Goal: Contribute content

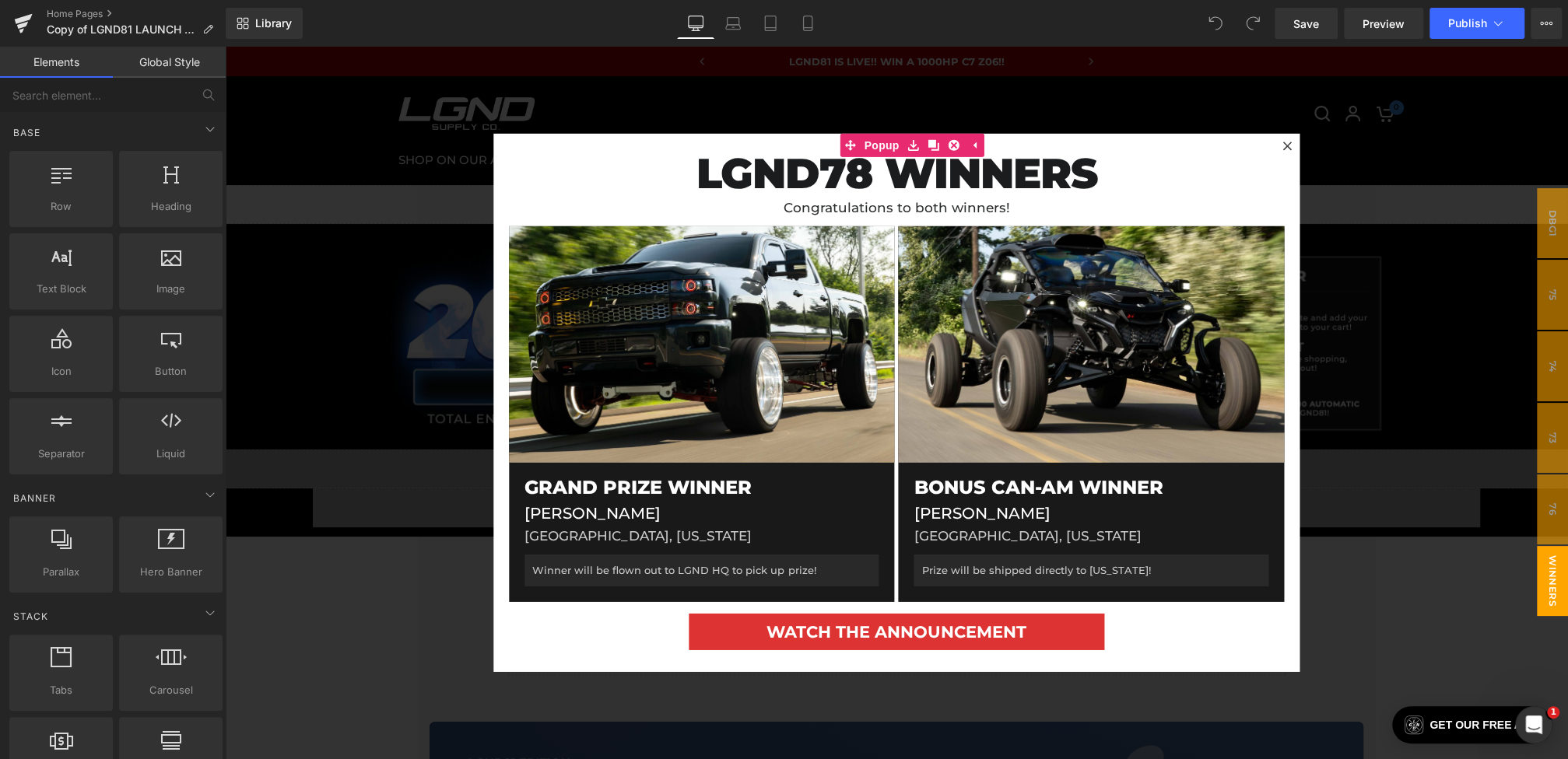
click at [426, 273] on div at bounding box center [896, 403] width 1344 height 712
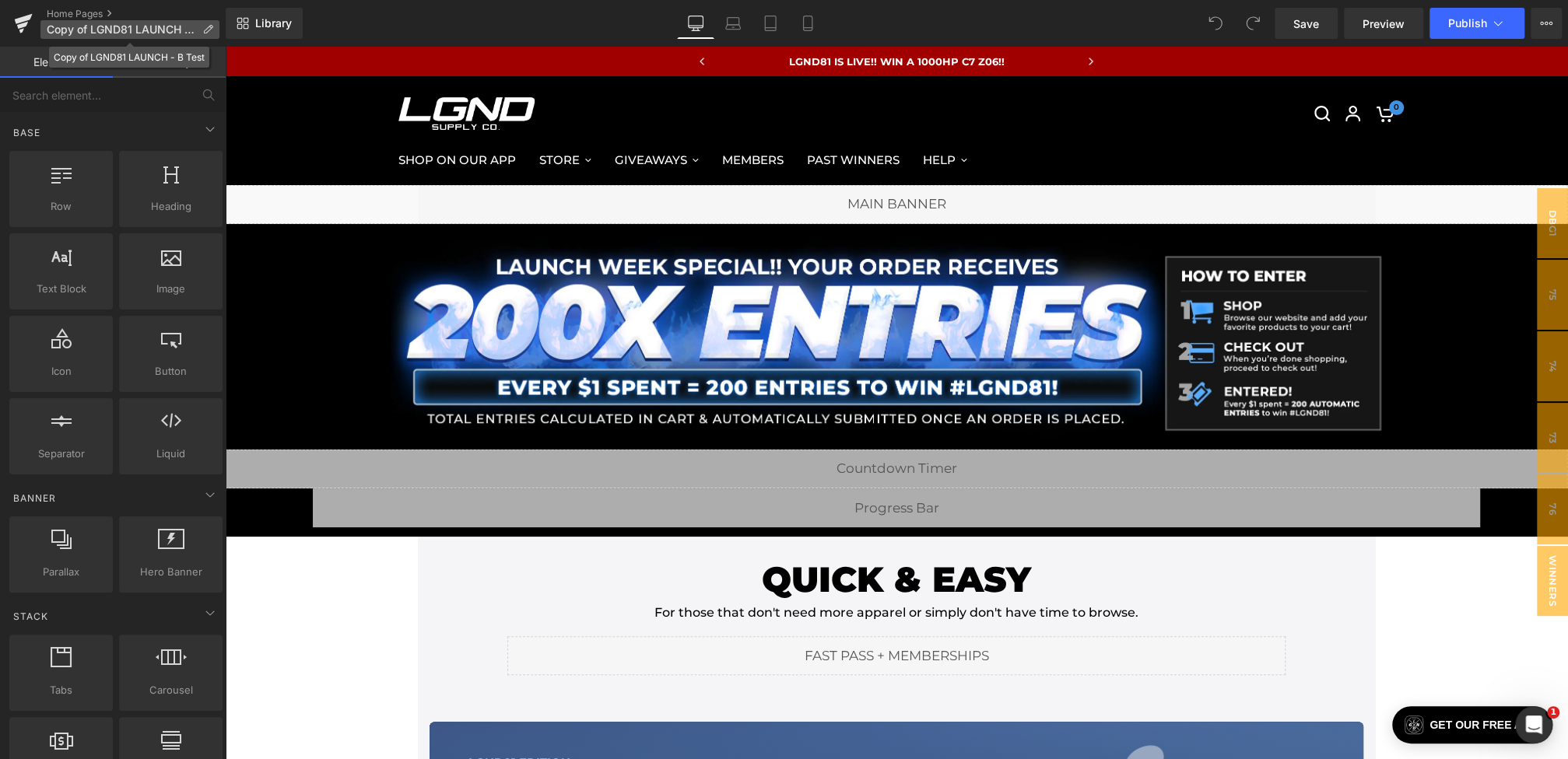
click at [211, 32] on icon at bounding box center [207, 29] width 11 height 11
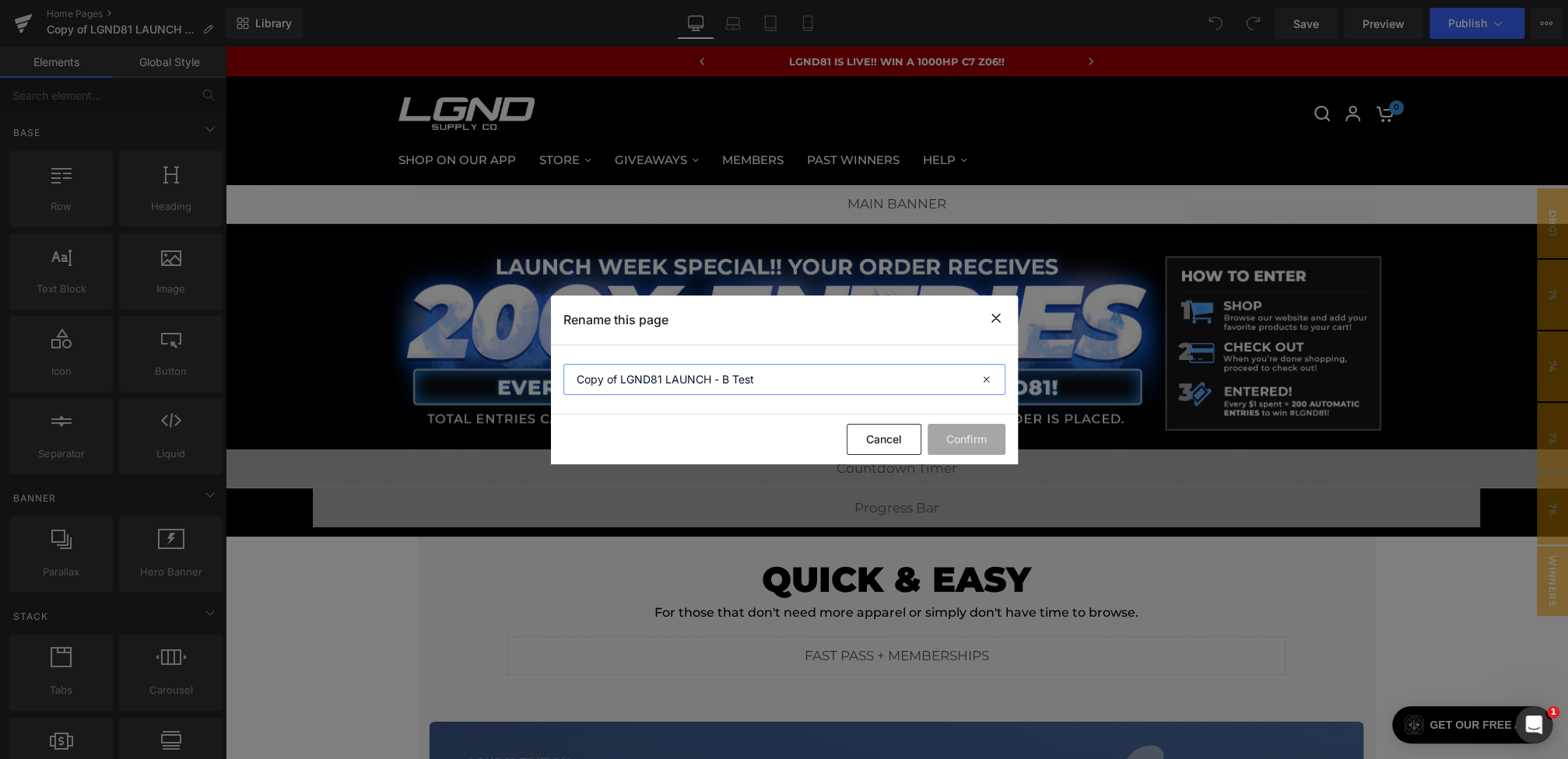
click at [599, 372] on input "Copy of LGND81 LAUNCH - B Test" at bounding box center [784, 380] width 442 height 31
drag, startPoint x: 620, startPoint y: 376, endPoint x: 514, endPoint y: 372, distance: 106.1
click at [521, 374] on div "Rename this page Copy of LGND81 LAUNCH - B Test Cancel Confirm" at bounding box center [784, 380] width 1568 height 759
type input "LGND81 LAUNCH - B Test"
click at [966, 448] on button "Confirm" at bounding box center [966, 439] width 78 height 31
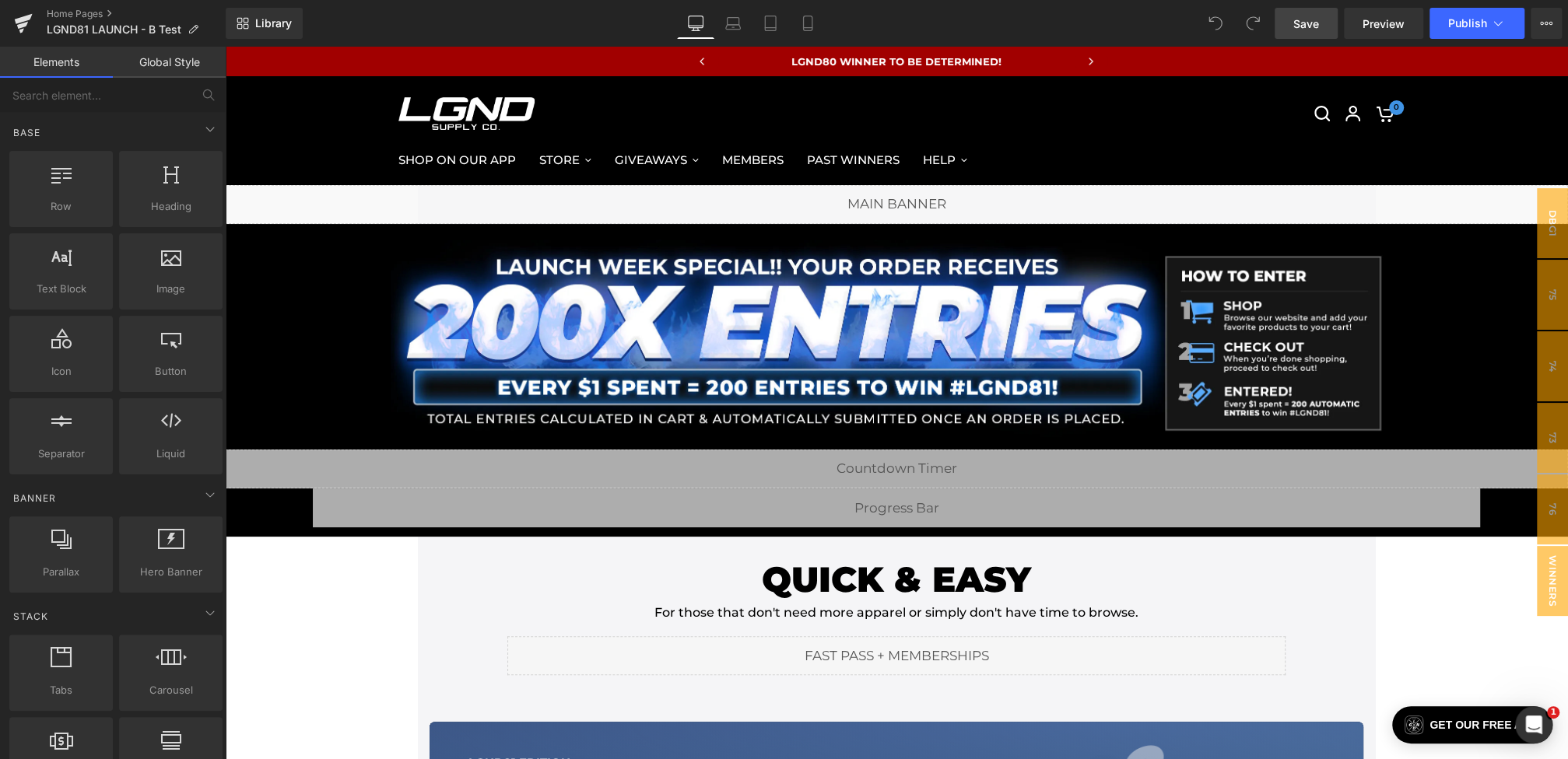
click at [1303, 27] on span "Save" at bounding box center [1306, 23] width 26 height 16
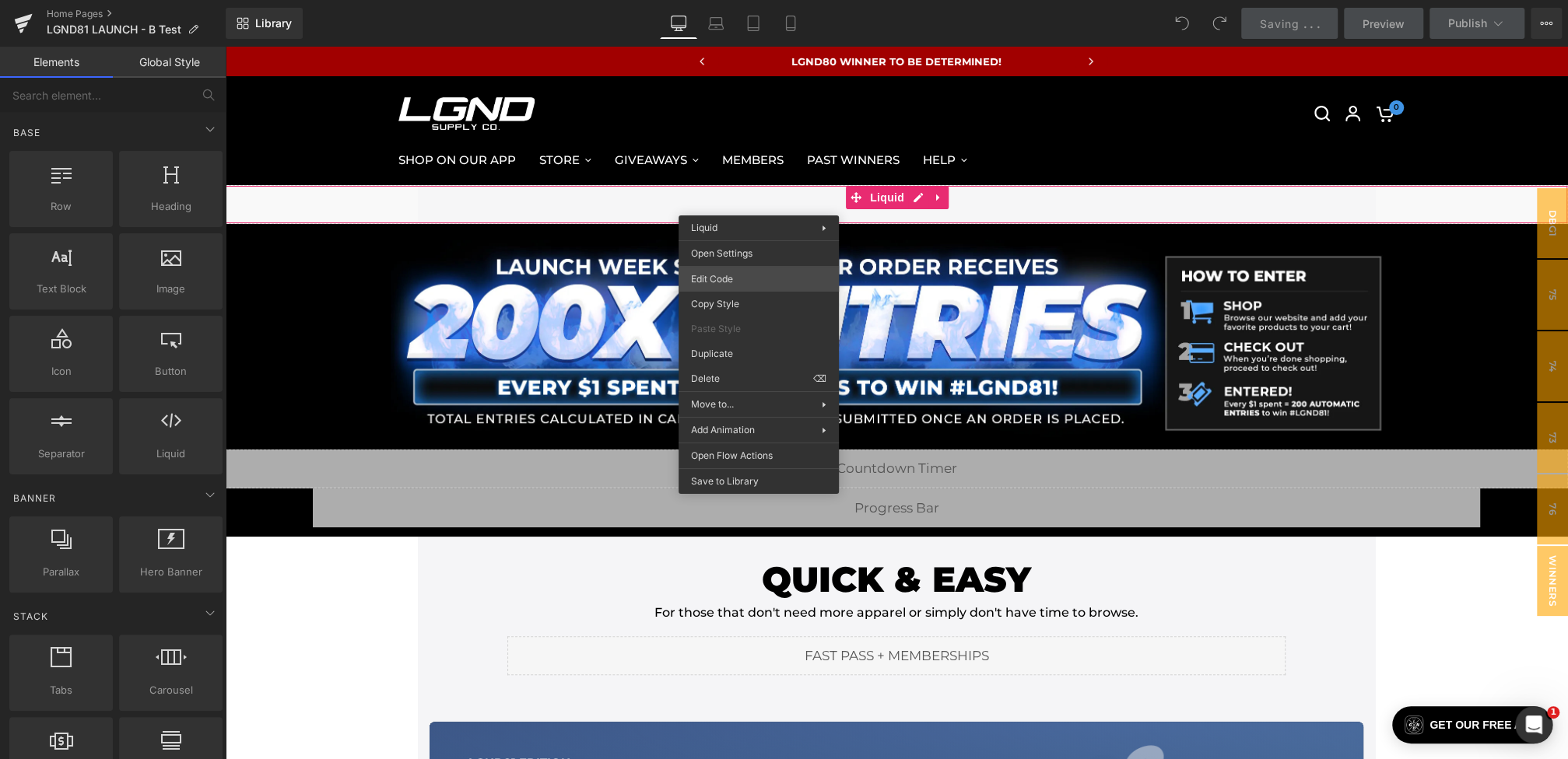
click at [714, 0] on div "You are previewing how the will restyle your page. You can not edit Elements in…" at bounding box center [784, 0] width 1568 height 0
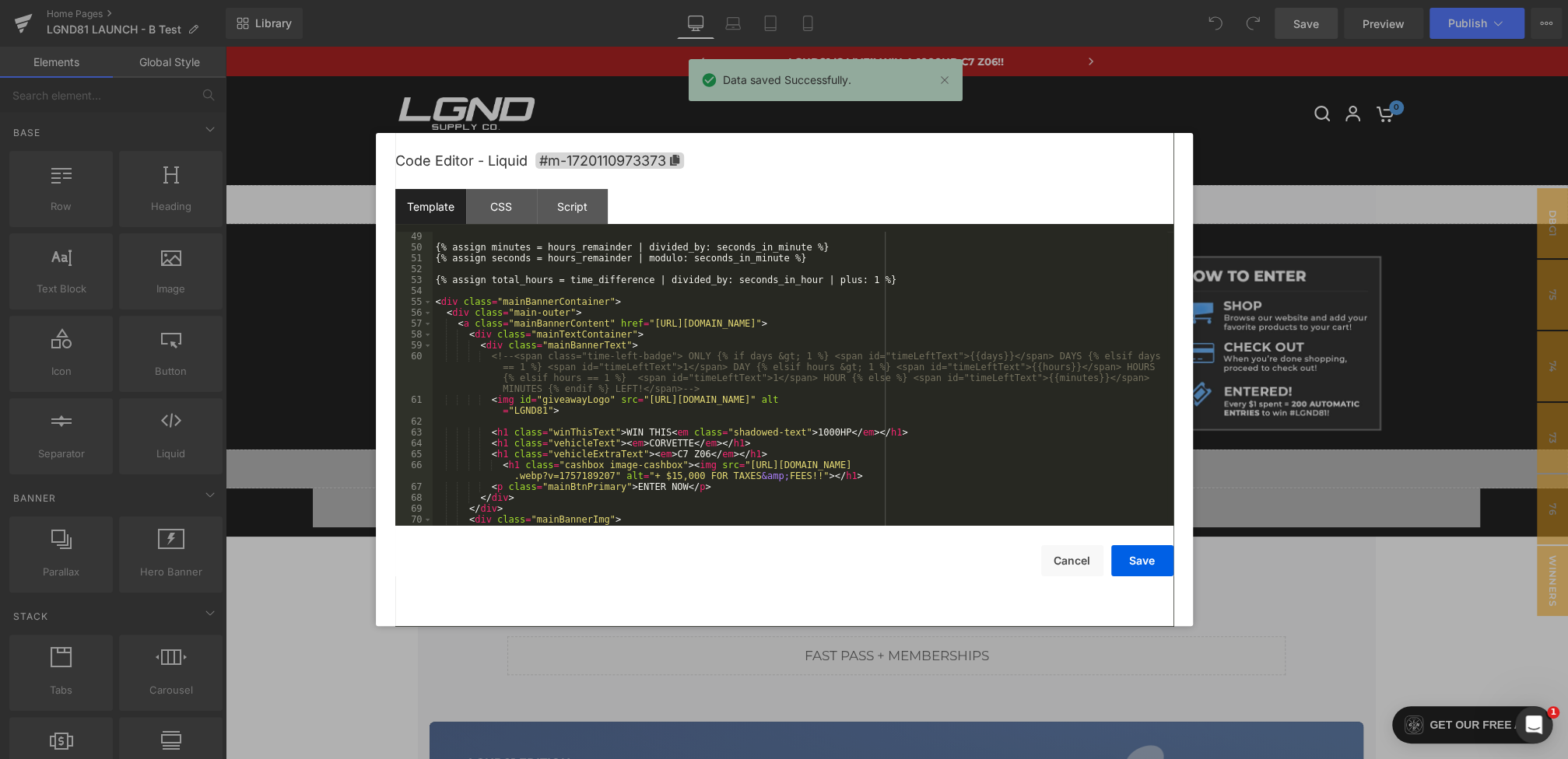
scroll to position [603, 0]
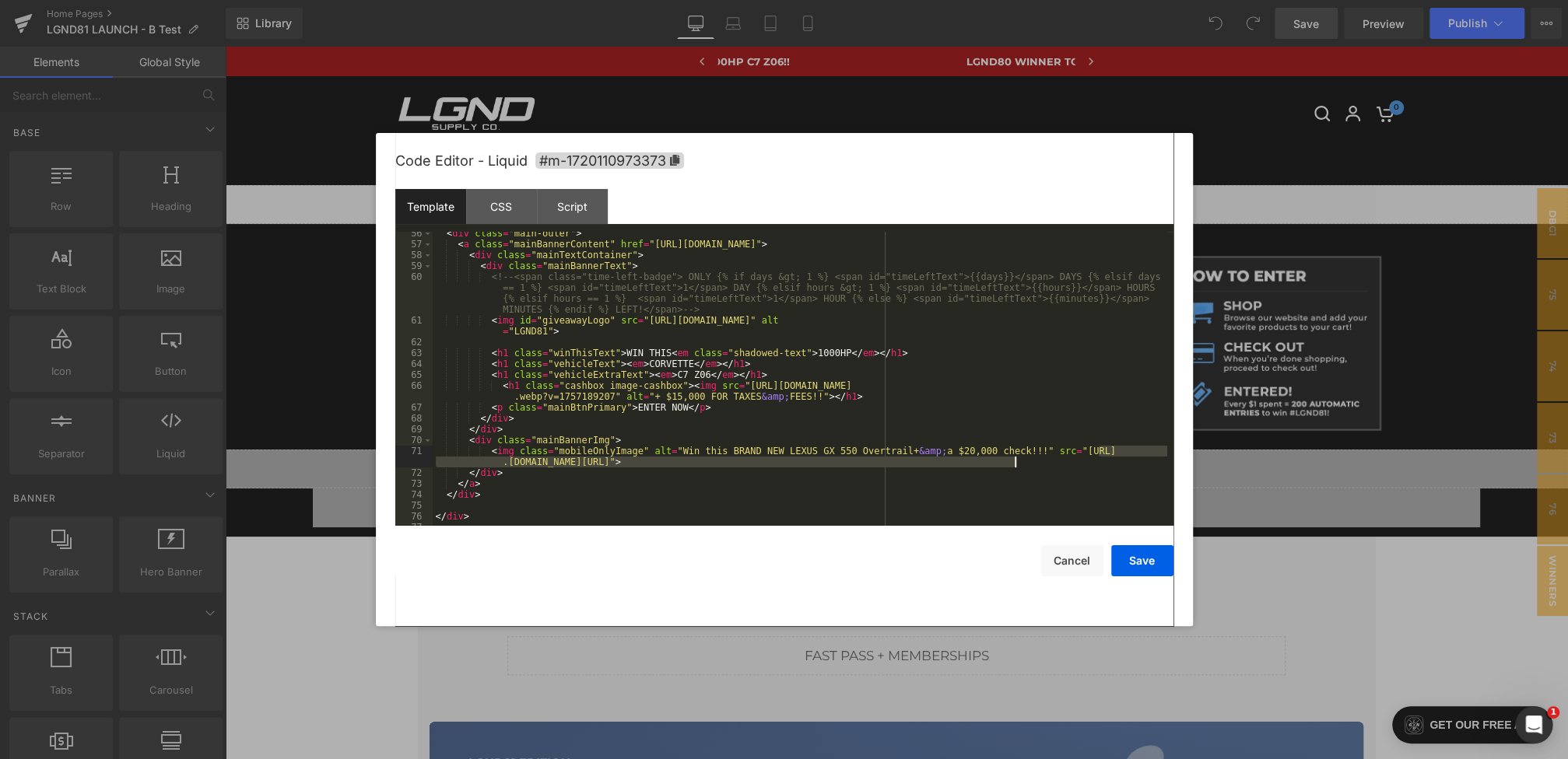
drag, startPoint x: 1101, startPoint y: 454, endPoint x: 1012, endPoint y: 465, distance: 89.7
click at [1012, 465] on div "< div class = "main-outer" > < a class = "mainBannerContent" href = "[URL][DOMA…" at bounding box center [800, 386] width 735 height 316
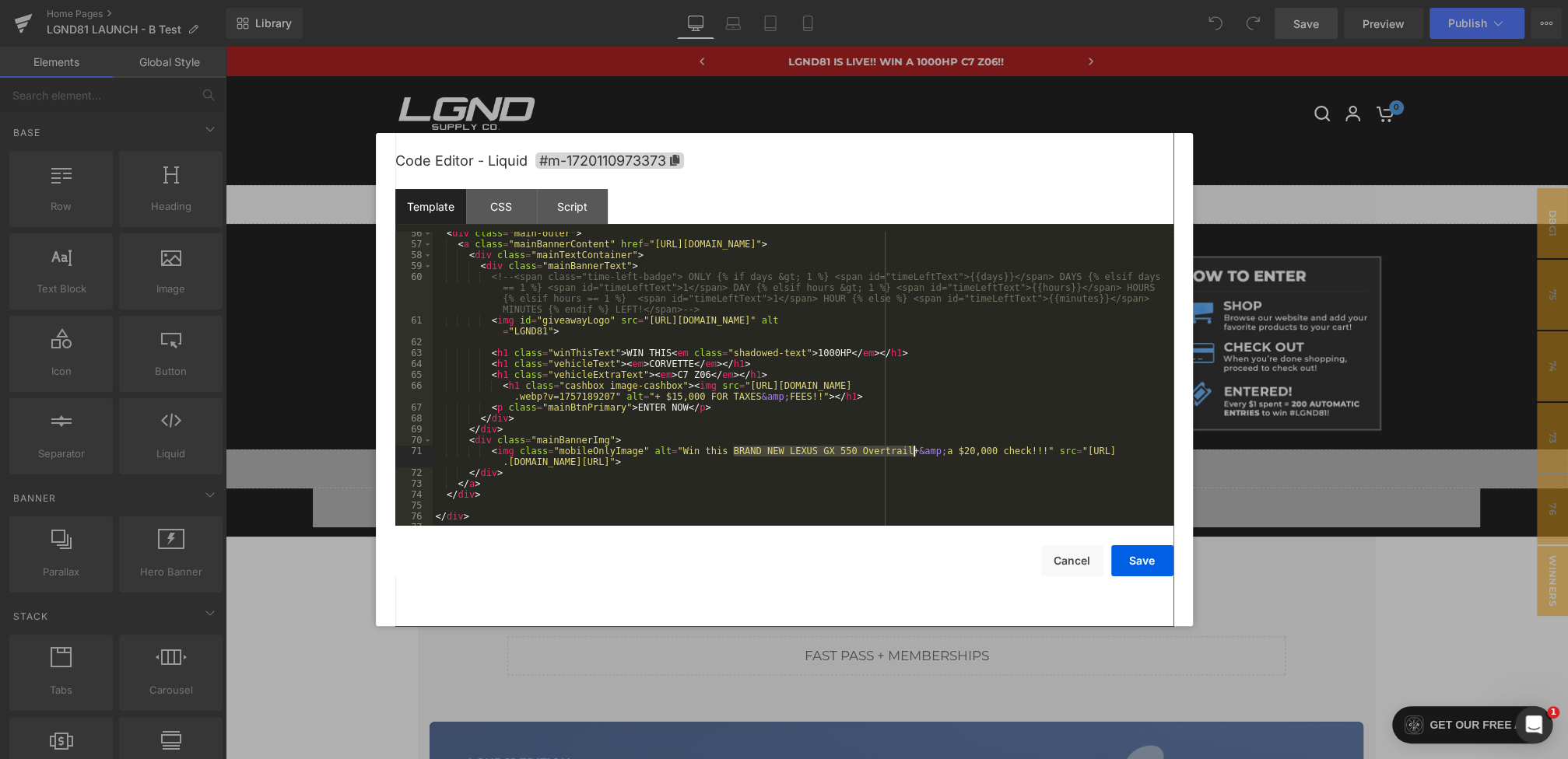
drag, startPoint x: 733, startPoint y: 453, endPoint x: 917, endPoint y: 451, distance: 184.0
click at [917, 451] on div "< div class = "main-outer" > < a class = "mainBannerContent" href = "[URL][DOMA…" at bounding box center [800, 386] width 735 height 316
click at [802, 453] on div "< div class = "main-outer" > < a class = "mainBannerContent" href = "[URL][DOMA…" at bounding box center [800, 386] width 735 height 316
click at [814, 453] on div "< div class = "main-outer" > < a class = "mainBannerContent" href = "[URL][DOMA…" at bounding box center [800, 386] width 735 height 316
click at [852, 453] on div "< div class = "main-outer" > < a class = "mainBannerContent" href = "[URL][DOMA…" at bounding box center [800, 386] width 735 height 316
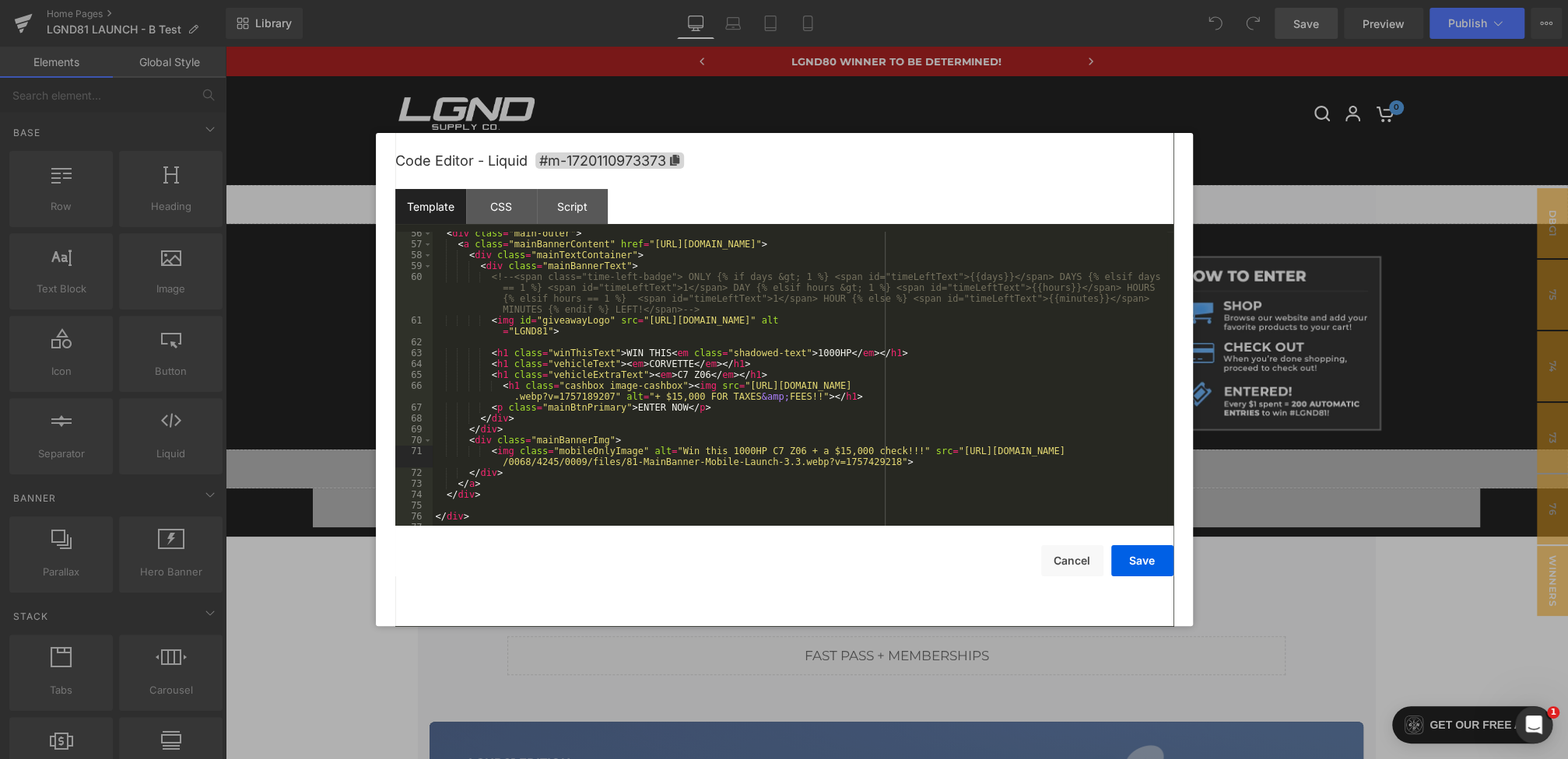
click at [903, 454] on div "< div class = "main-outer" > < a class = "mainBannerContent" href = "[URL][DOMA…" at bounding box center [800, 386] width 735 height 316
click at [1142, 571] on button "Save" at bounding box center [1142, 561] width 62 height 31
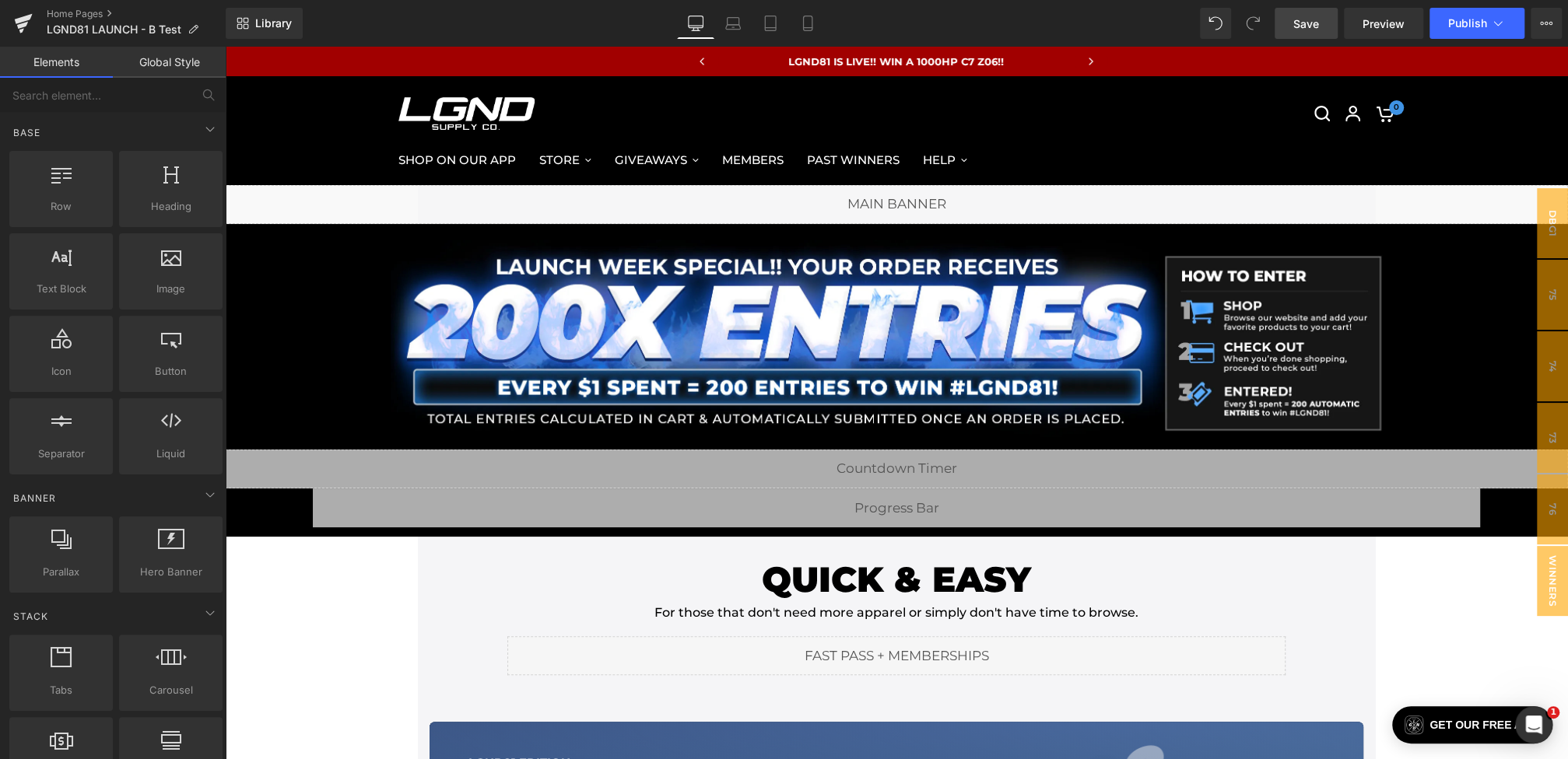
drag, startPoint x: 1317, startPoint y: 29, endPoint x: 745, endPoint y: 93, distance: 575.6
click at [1317, 29] on span "Save" at bounding box center [1306, 23] width 26 height 16
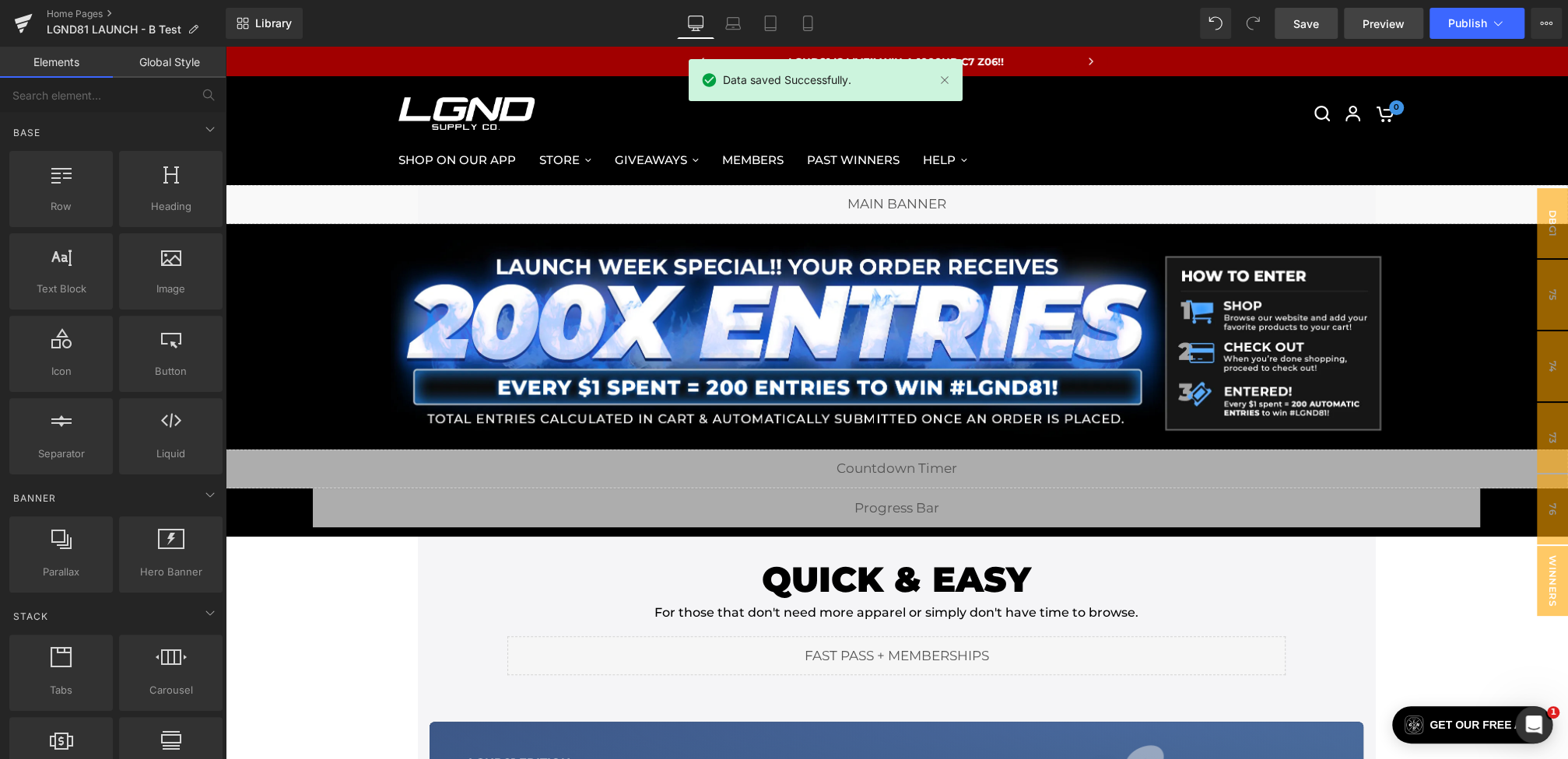
click at [1383, 12] on link "Preview" at bounding box center [1384, 23] width 80 height 31
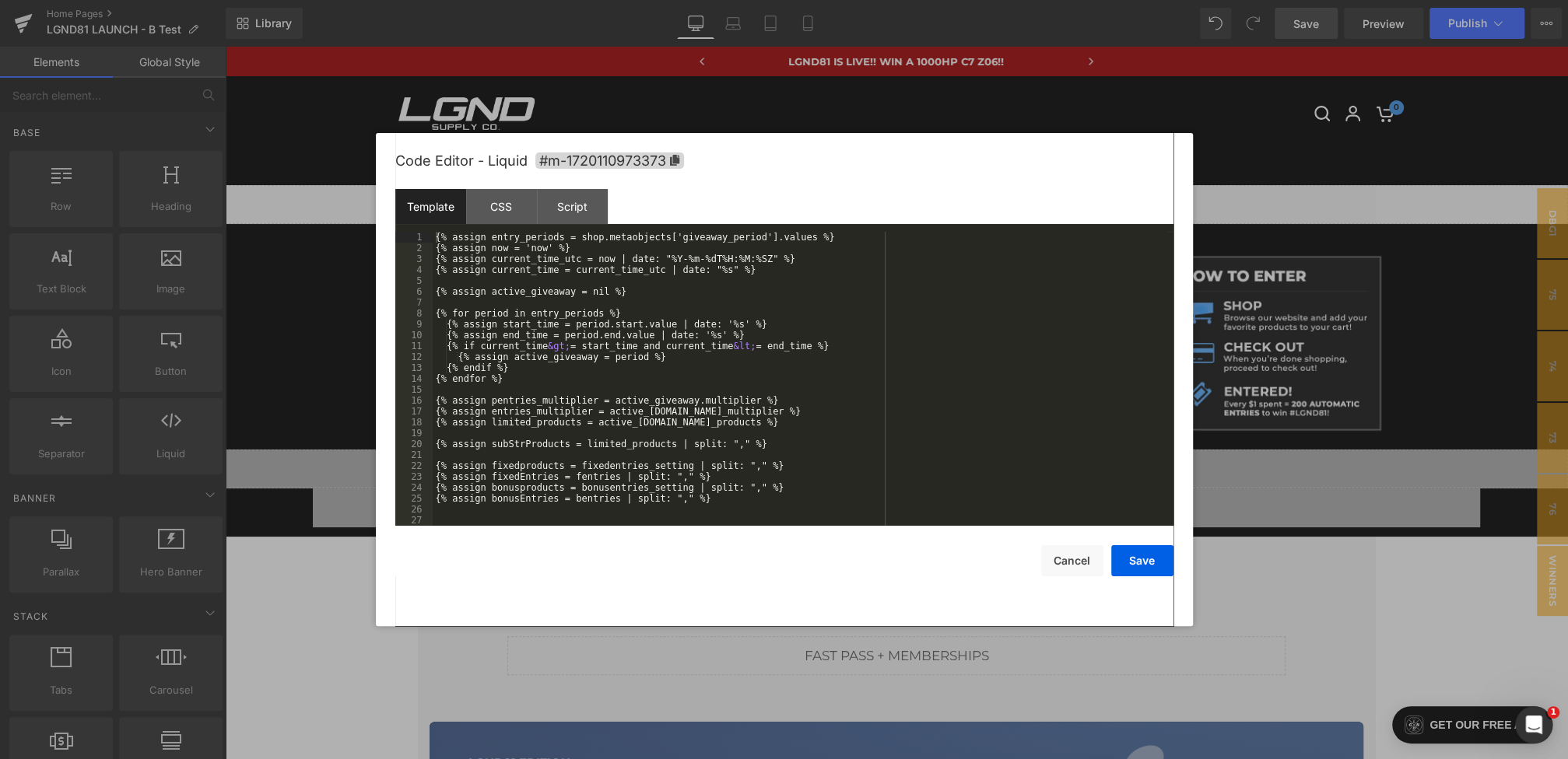
click at [613, 0] on div "You are previewing how the will restyle your page. You can not edit Elements in…" at bounding box center [784, 0] width 1568 height 0
click at [481, 212] on div "CSS" at bounding box center [502, 206] width 71 height 35
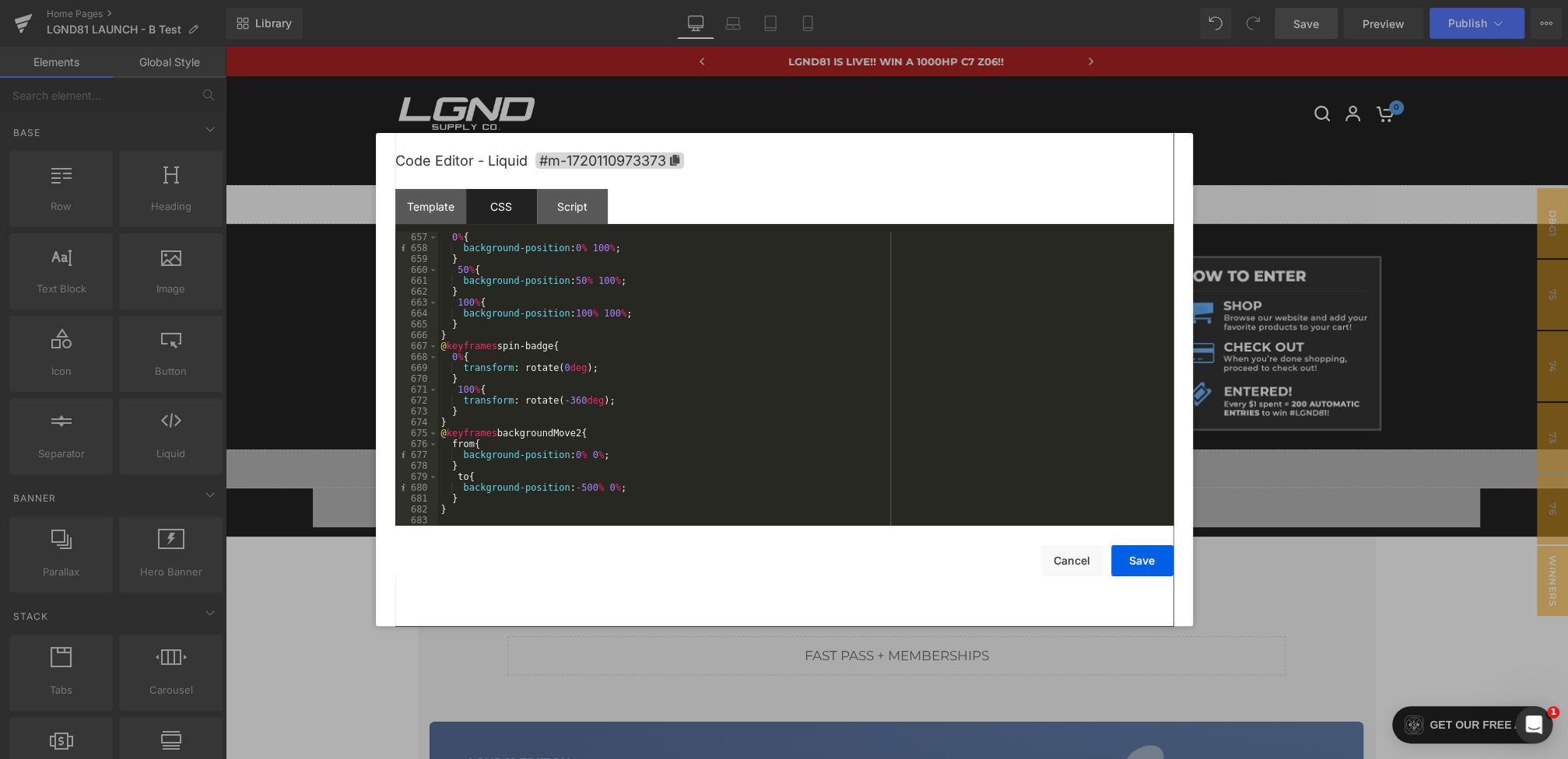
click at [604, 355] on div "0 % { background-position : 0 % 100 % ; } 50 % { background-position : 50 % 100…" at bounding box center [802, 390] width 729 height 316
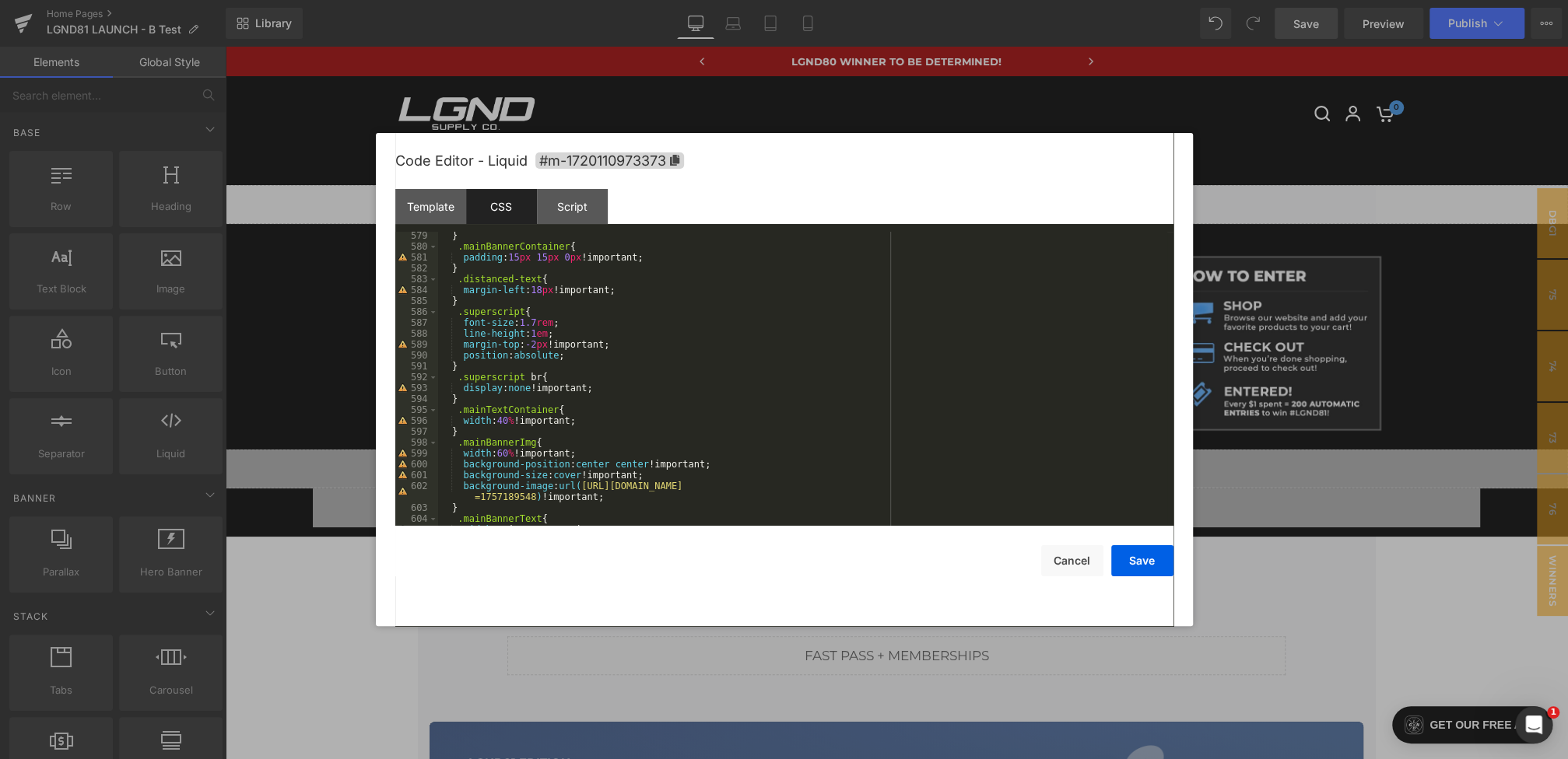
scroll to position [6486, 0]
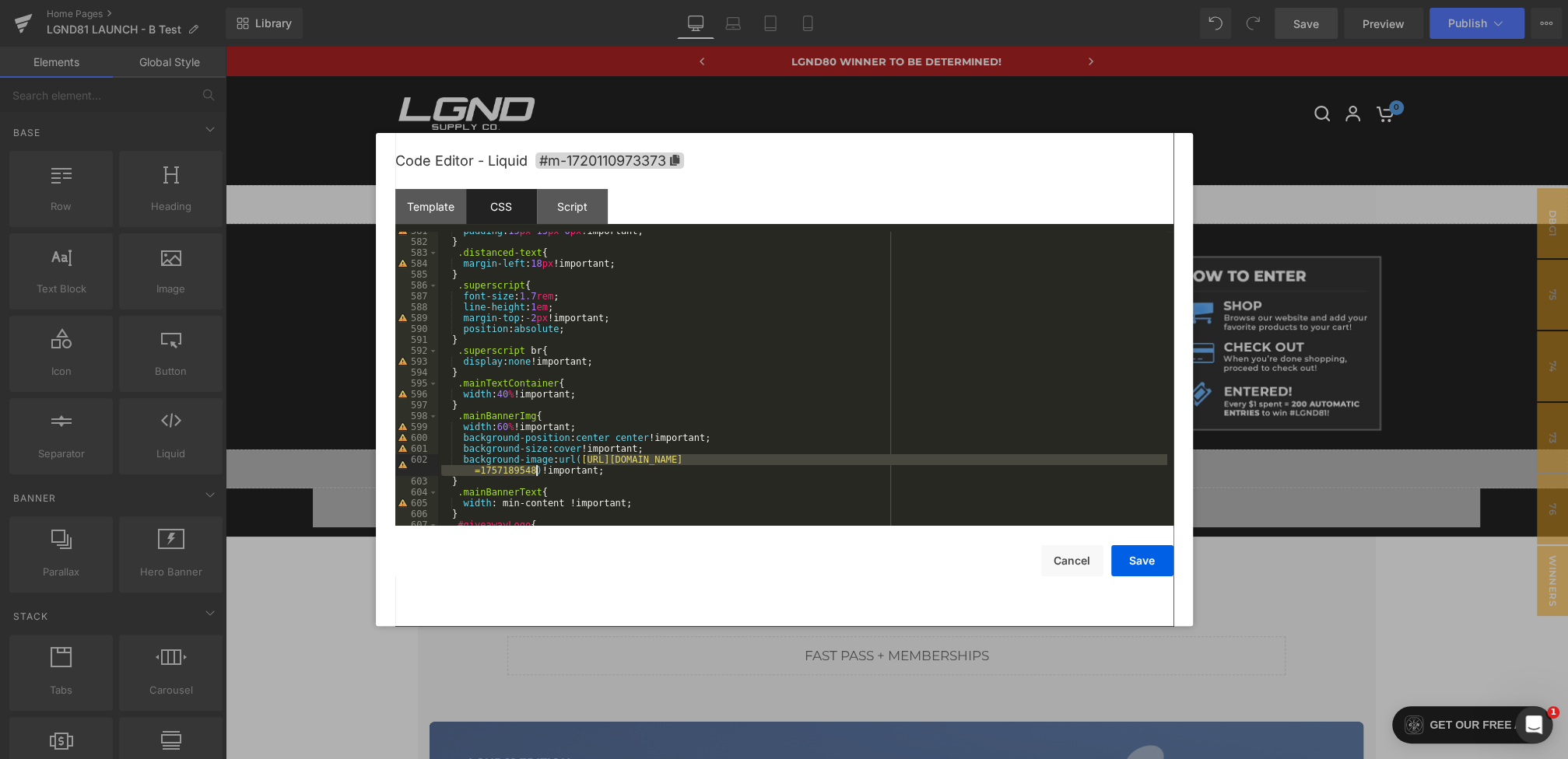
drag, startPoint x: 586, startPoint y: 461, endPoint x: 537, endPoint y: 469, distance: 49.6
click at [537, 469] on div "padding : 15 px 15 px 0 px !important; } .distanced-text { margin-left : 18 px …" at bounding box center [802, 383] width 729 height 316
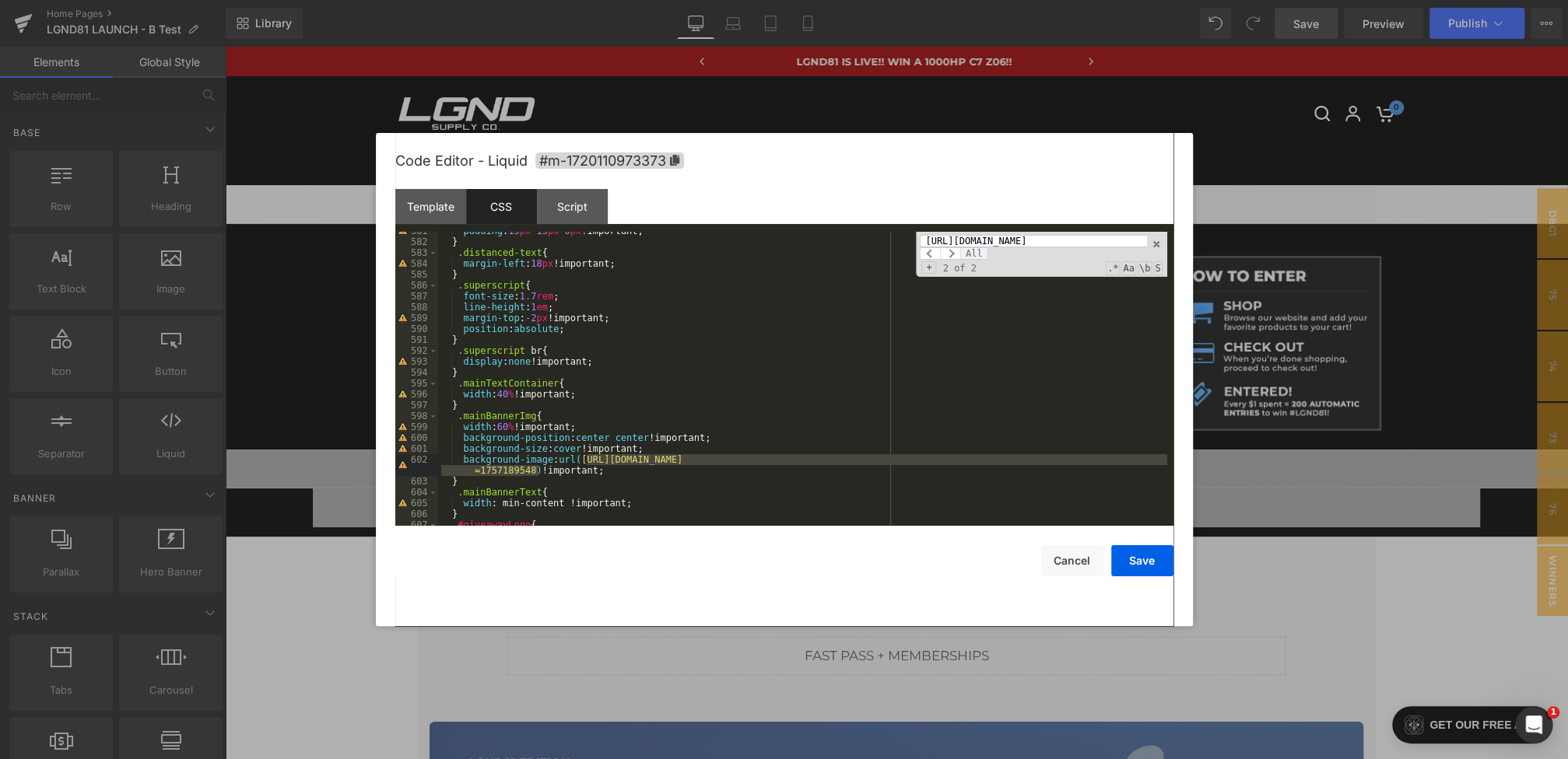
click at [968, 249] on span "All" at bounding box center [974, 254] width 28 height 12
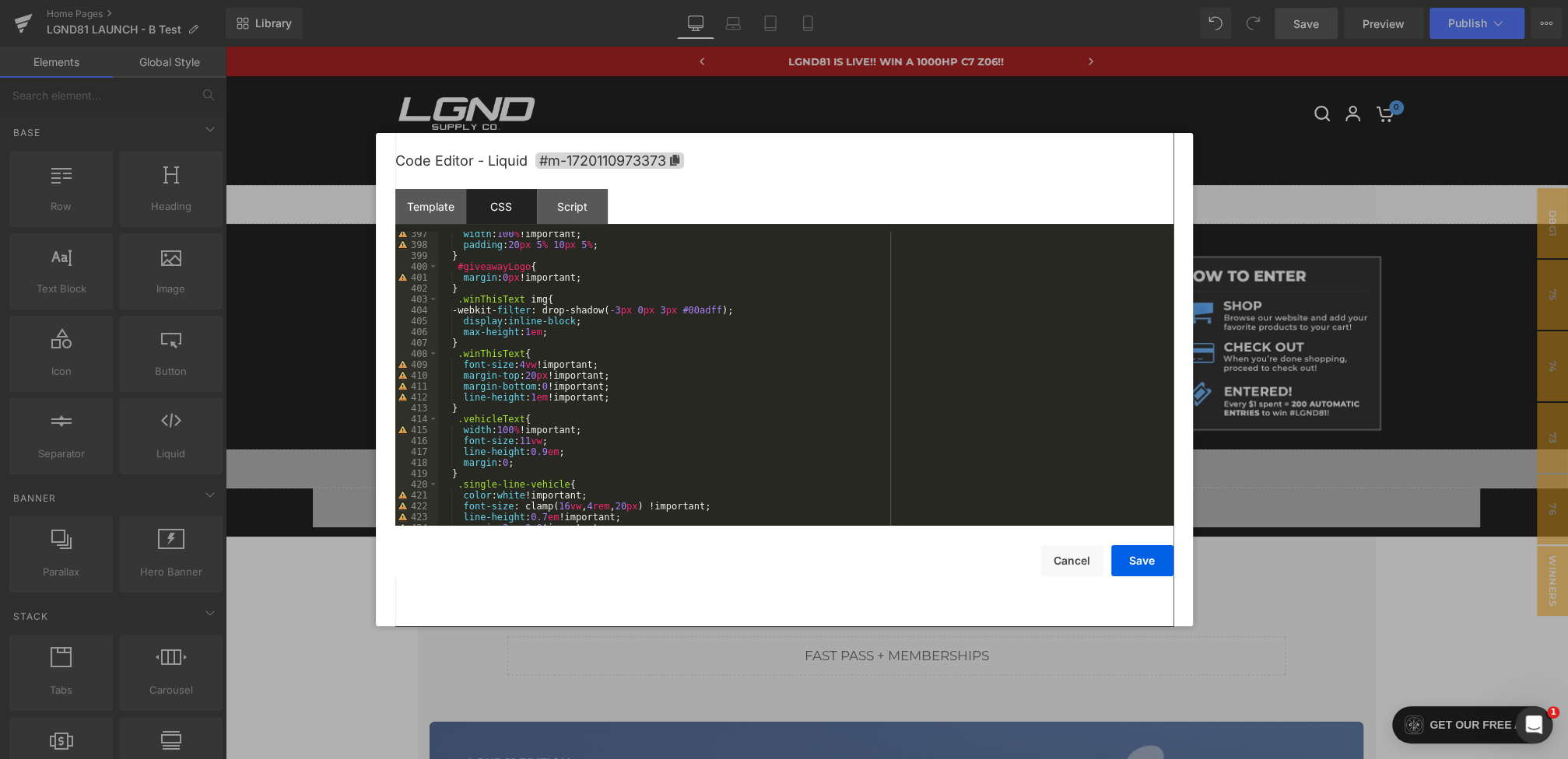
scroll to position [4435, 0]
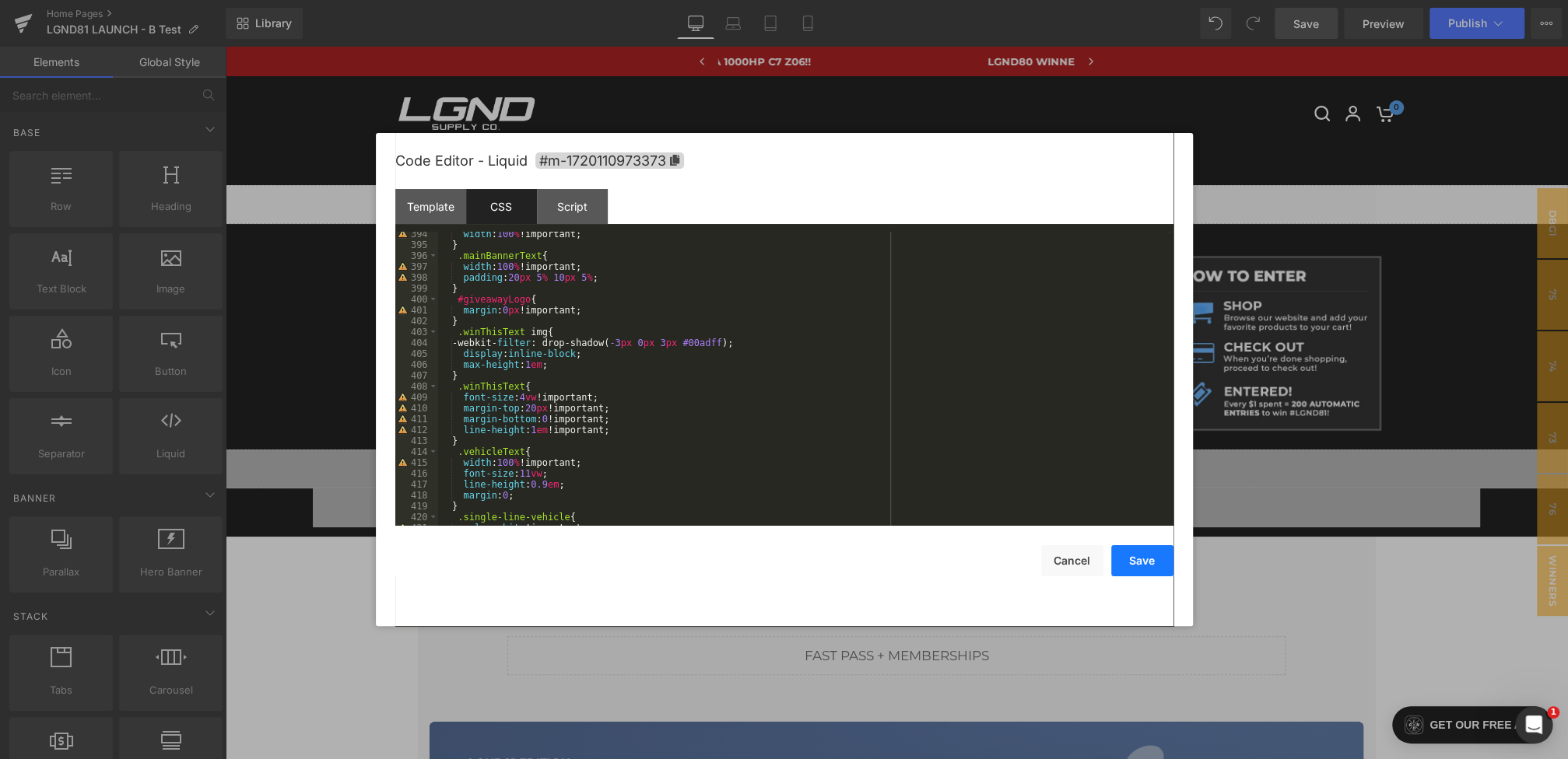
click at [1135, 560] on button "Save" at bounding box center [1142, 561] width 62 height 31
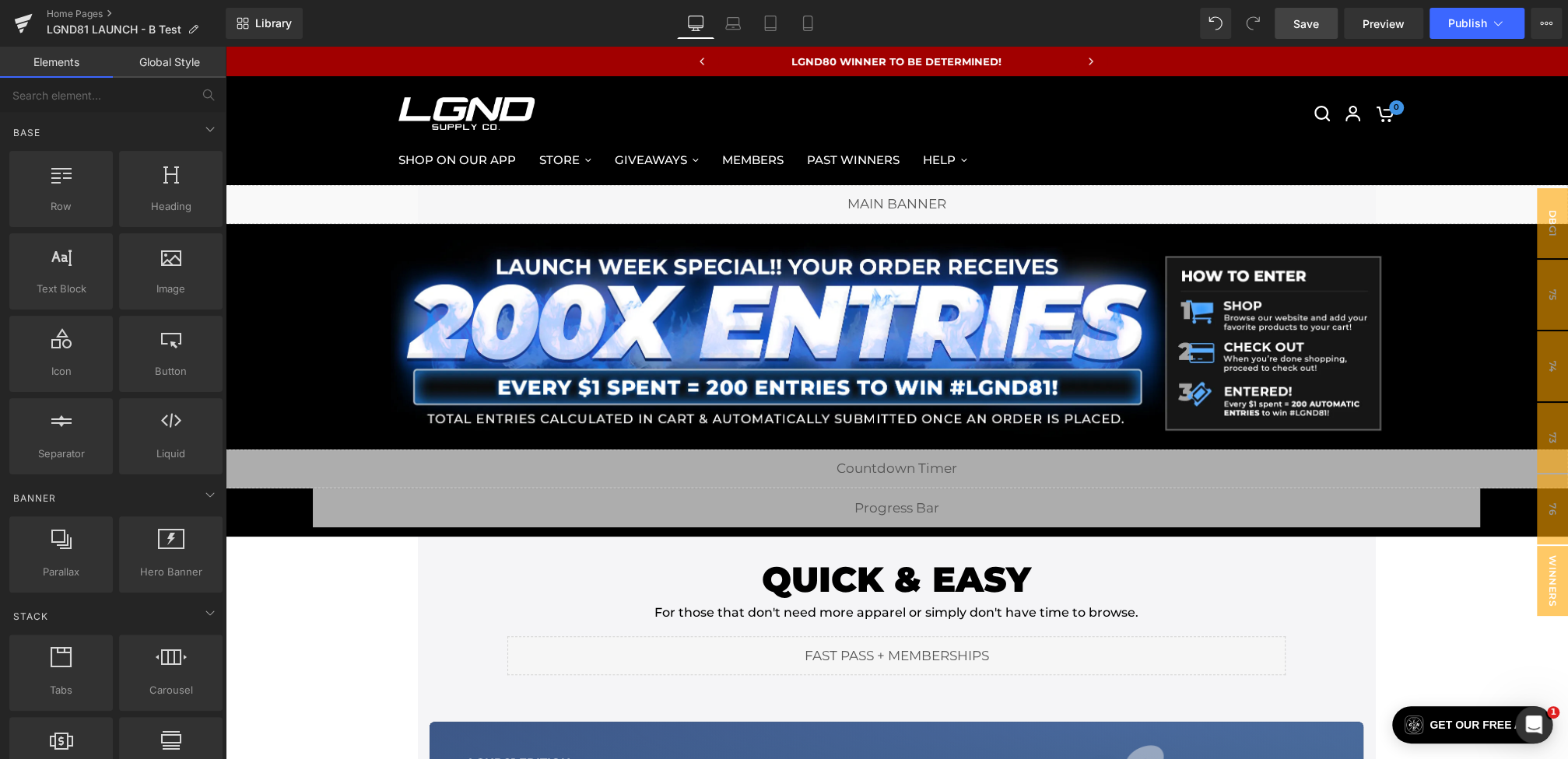
click at [1305, 19] on span "Save" at bounding box center [1306, 23] width 26 height 16
click at [1475, 29] on button "Publish" at bounding box center [1477, 23] width 95 height 31
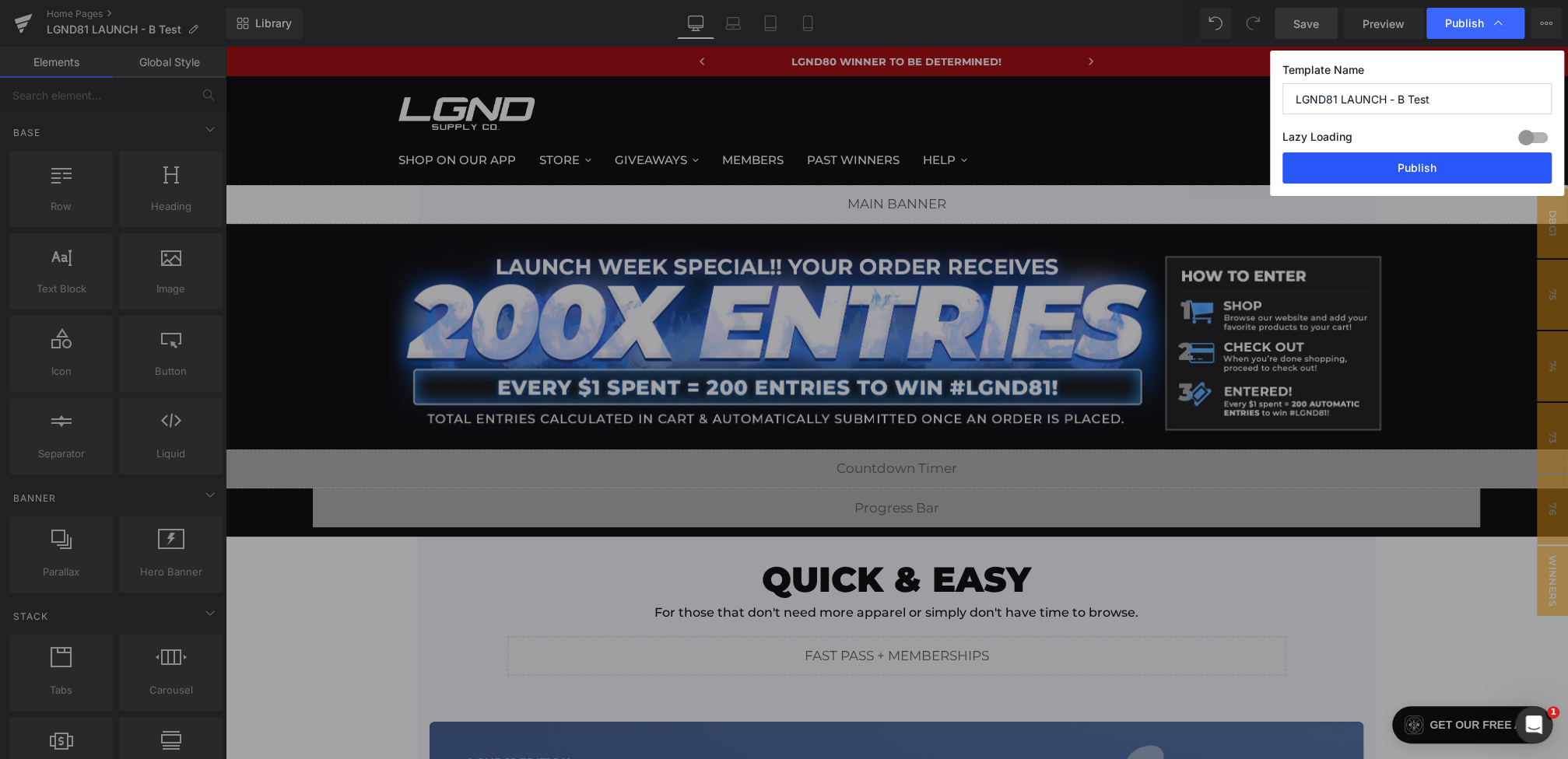
click at [1437, 172] on button "Publish" at bounding box center [1417, 168] width 270 height 31
